Goal: Transaction & Acquisition: Purchase product/service

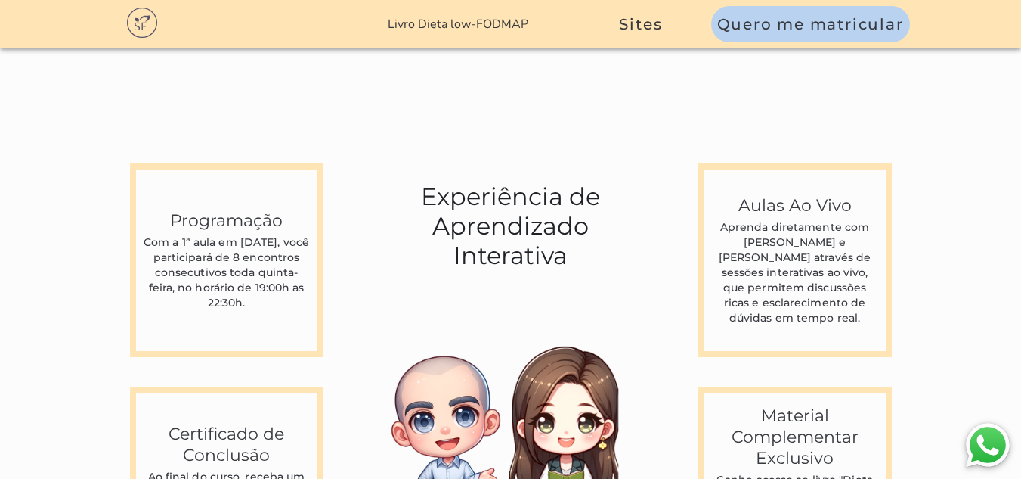
scroll to position [4007, 0]
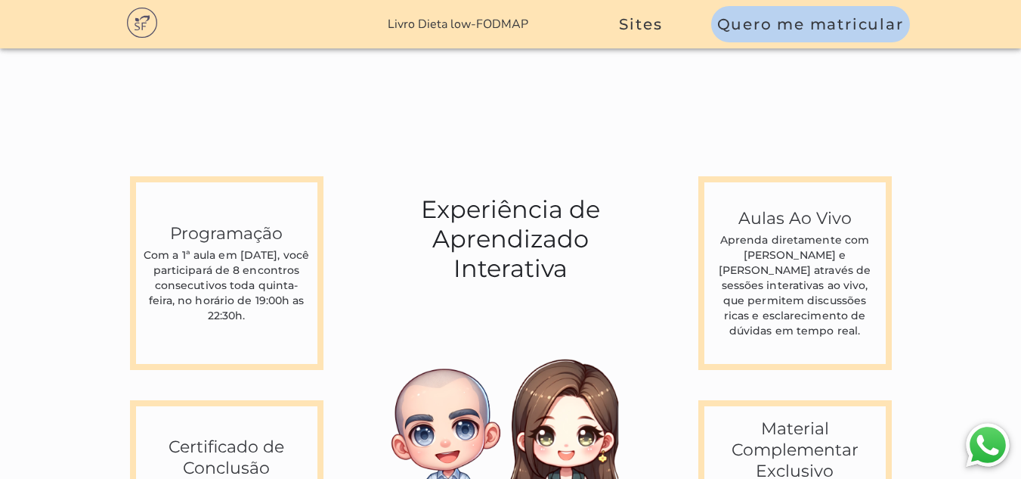
drag, startPoint x: 665, startPoint y: 226, endPoint x: 783, endPoint y: 318, distance: 148.7
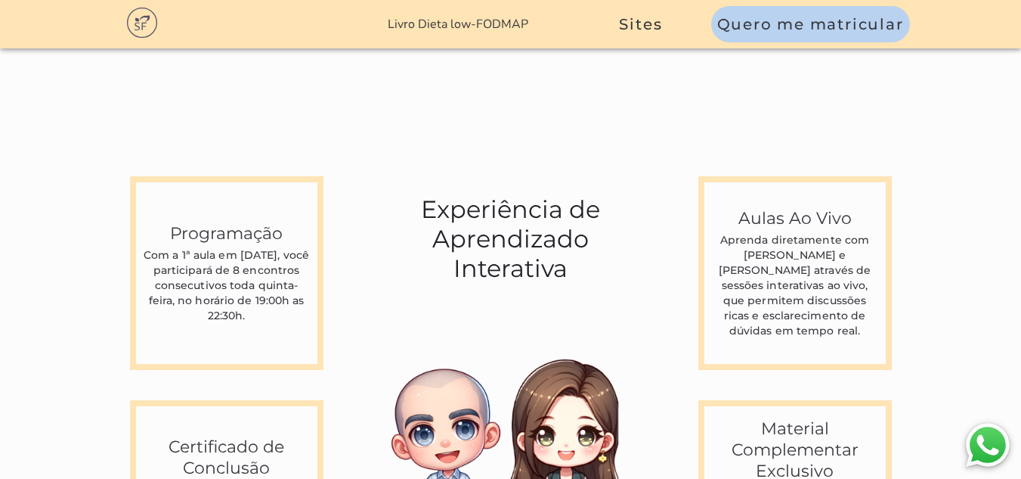
drag, startPoint x: 676, startPoint y: 284, endPoint x: 830, endPoint y: 296, distance: 154.7
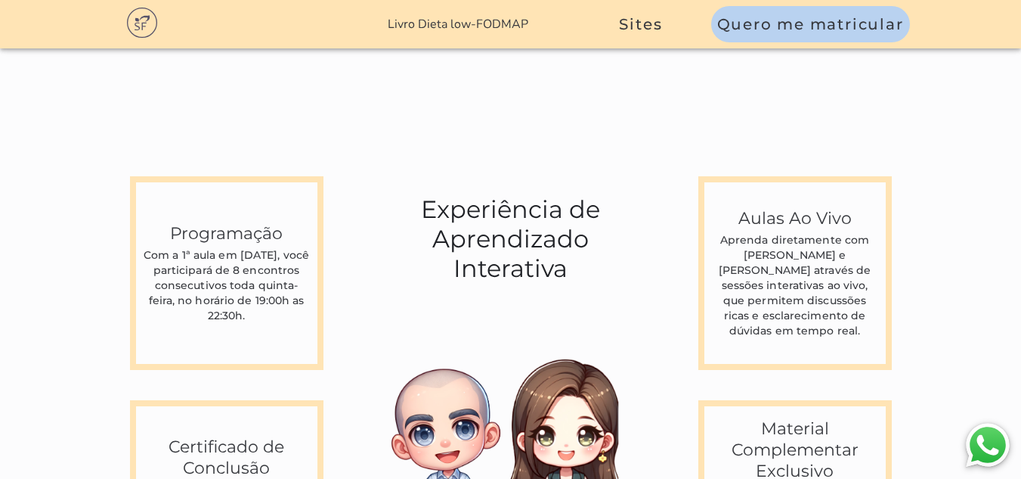
drag, startPoint x: 605, startPoint y: 176, endPoint x: 796, endPoint y: 359, distance: 264.7
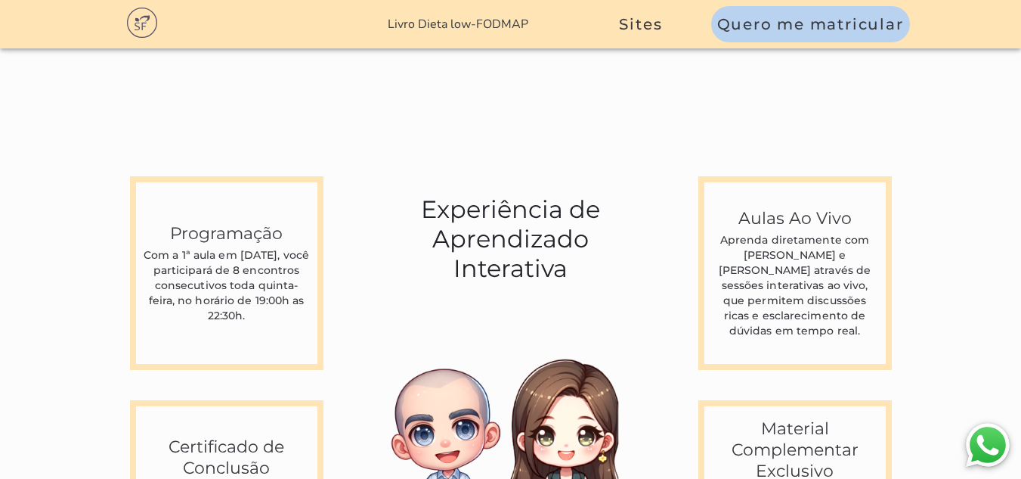
drag, startPoint x: 661, startPoint y: 150, endPoint x: 656, endPoint y: 189, distance: 38.8
